Goal: Find specific page/section

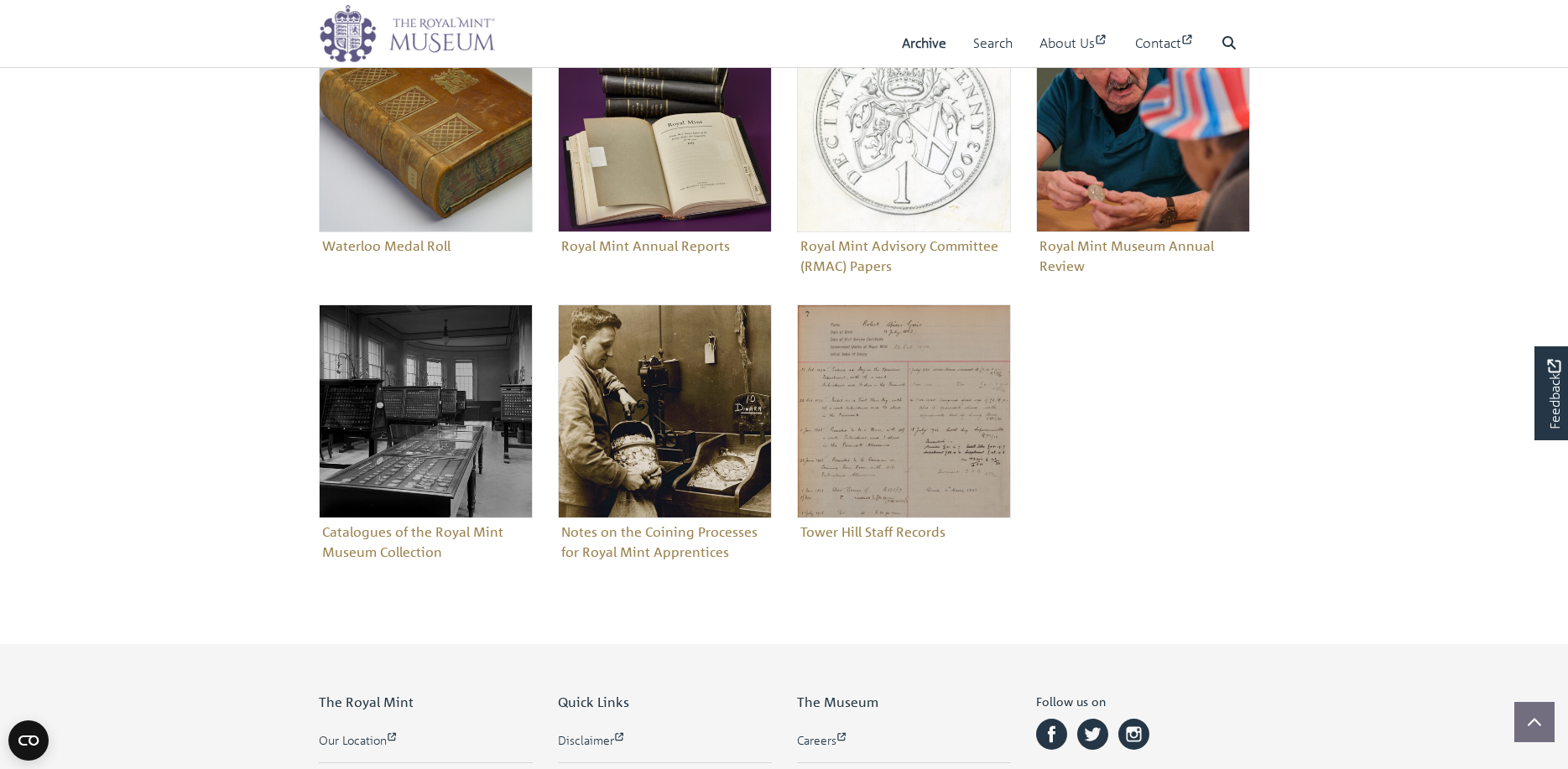
scroll to position [755, 0]
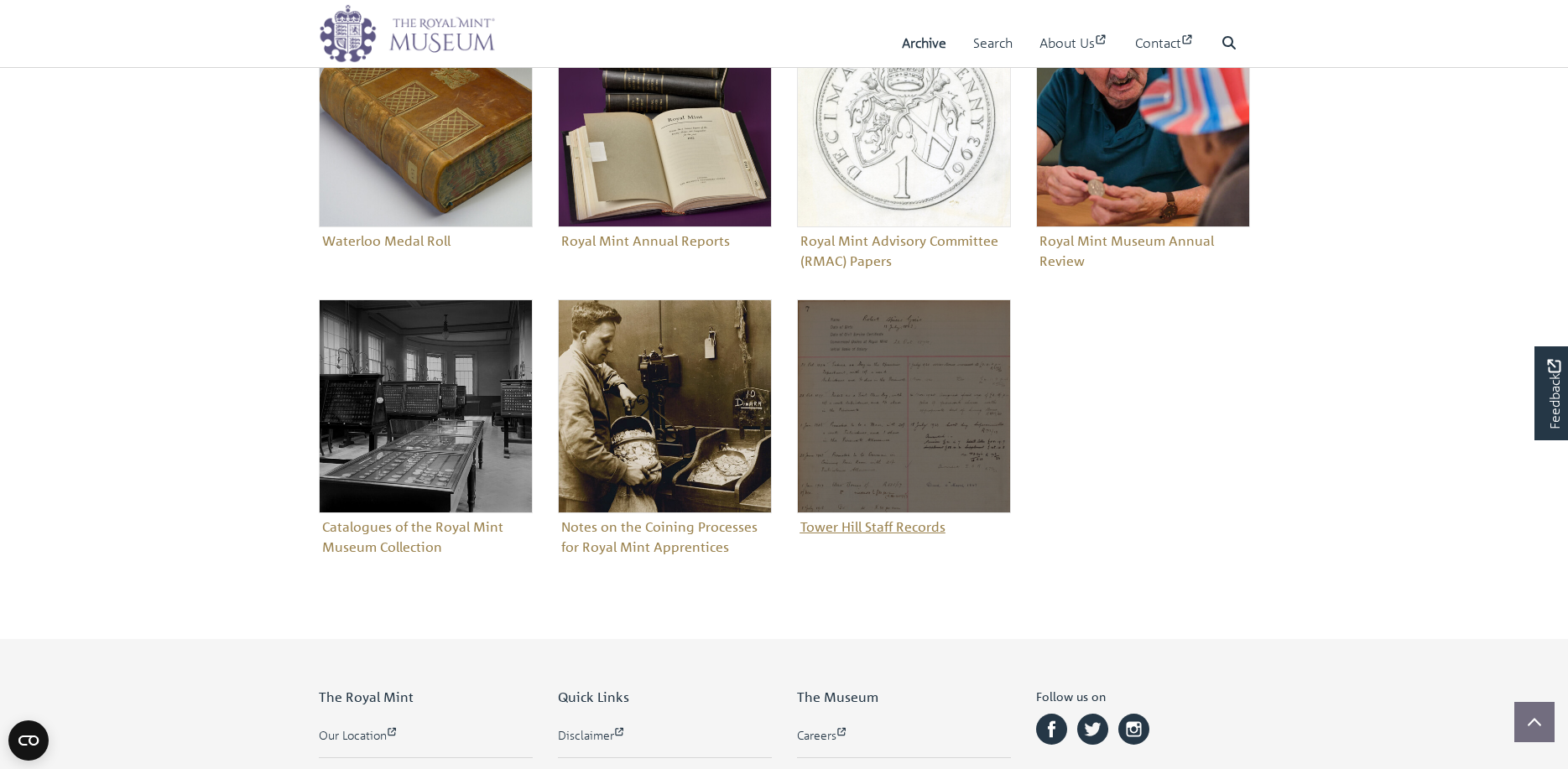
click at [847, 421] on img "Sub-collection" at bounding box center [904, 406] width 214 height 214
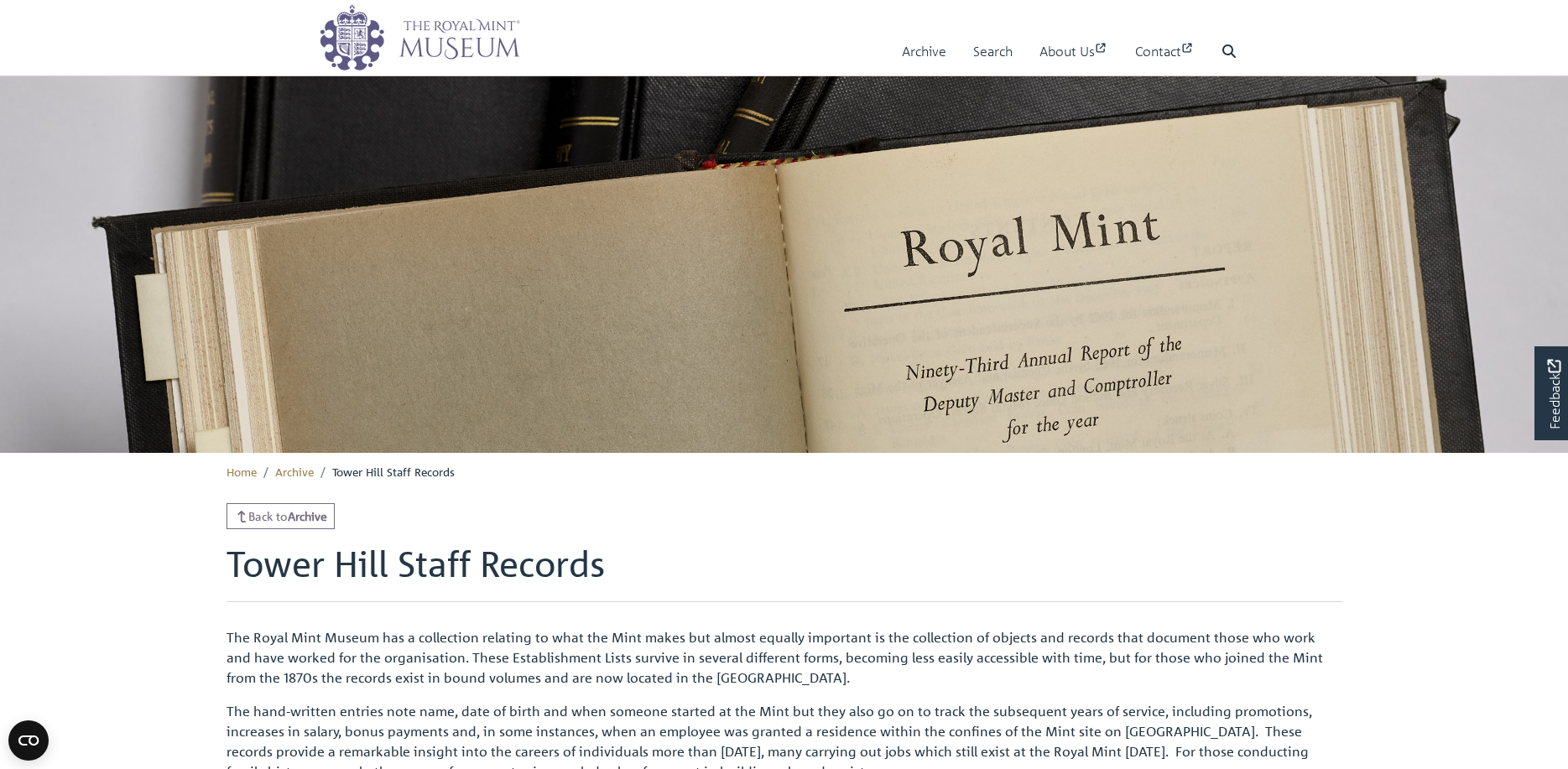
scroll to position [336, 0]
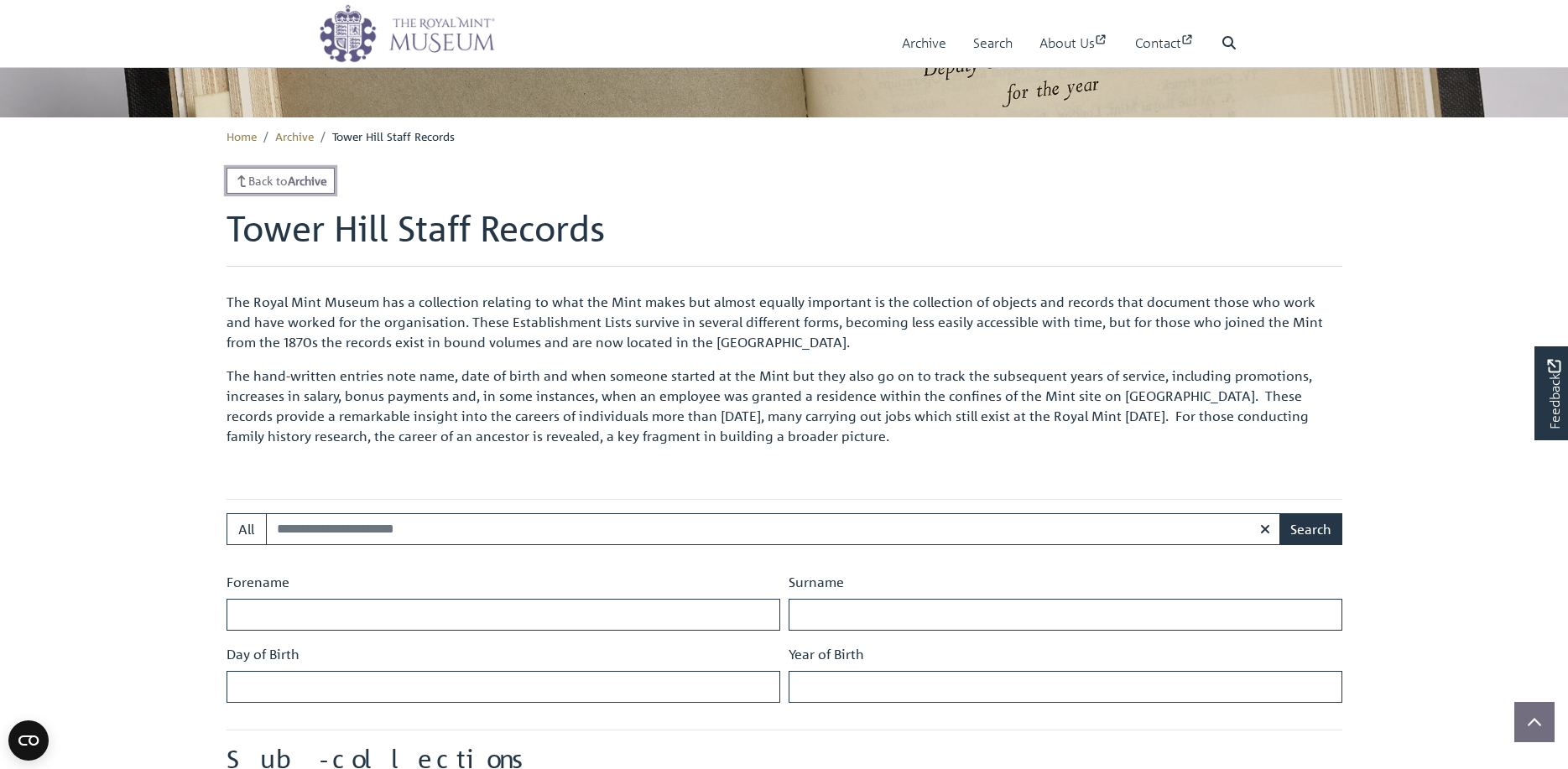
drag, startPoint x: 278, startPoint y: 169, endPoint x: 437, endPoint y: 283, distance: 195.6
click at [278, 169] on link "Back to Archive" at bounding box center [281, 181] width 109 height 26
